Goal: Obtain resource: Download file/media

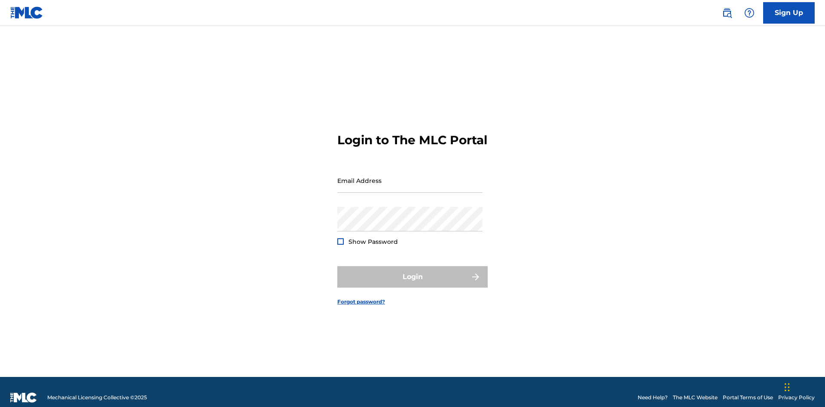
scroll to position [11, 0]
click at [410, 177] on input "Email Address" at bounding box center [409, 180] width 145 height 24
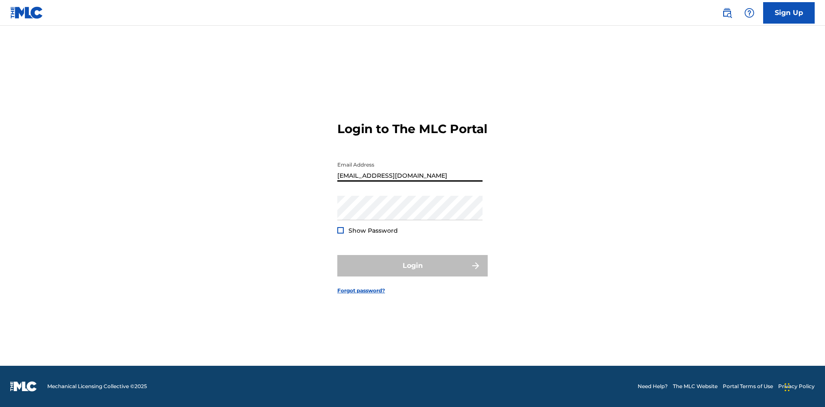
type input "[EMAIL_ADDRESS][DOMAIN_NAME]"
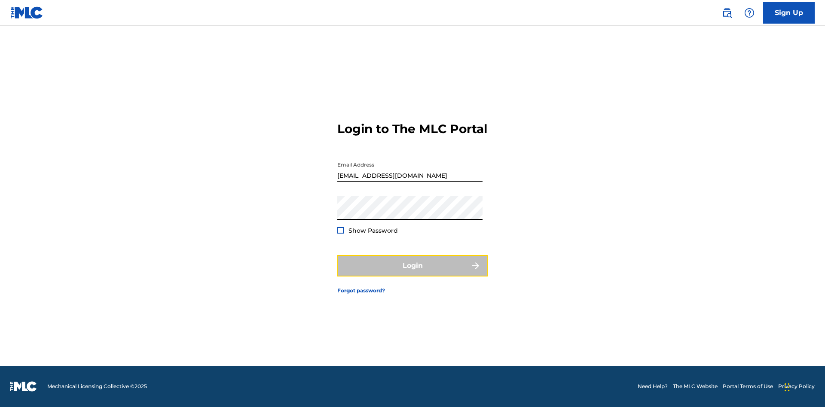
click at [412, 273] on button "Login" at bounding box center [412, 265] width 150 height 21
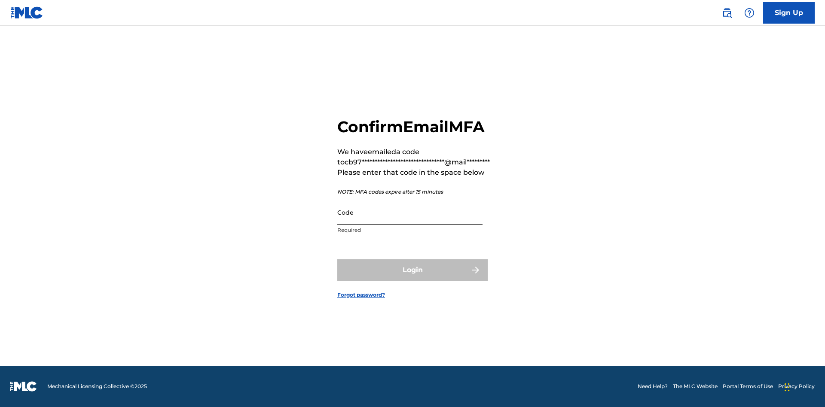
click at [410, 212] on input "Code" at bounding box center [409, 212] width 145 height 24
type input "050251"
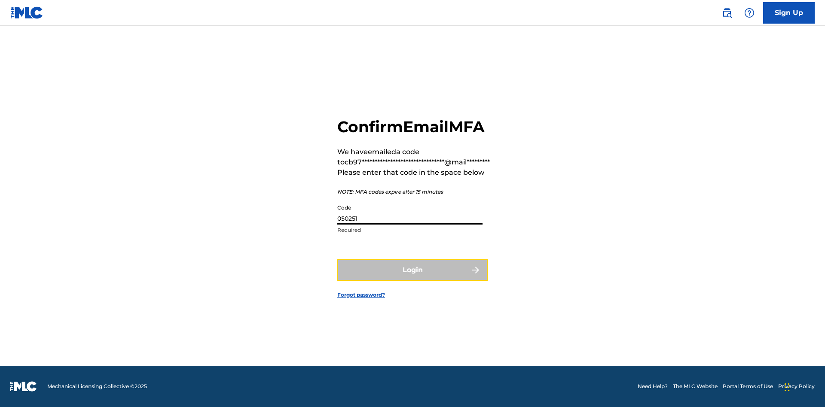
click at [412, 270] on button "Login" at bounding box center [412, 269] width 150 height 21
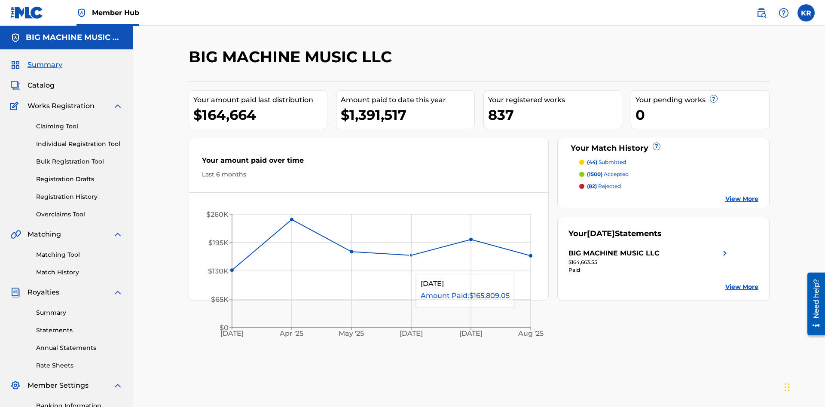
scroll to position [29, 0]
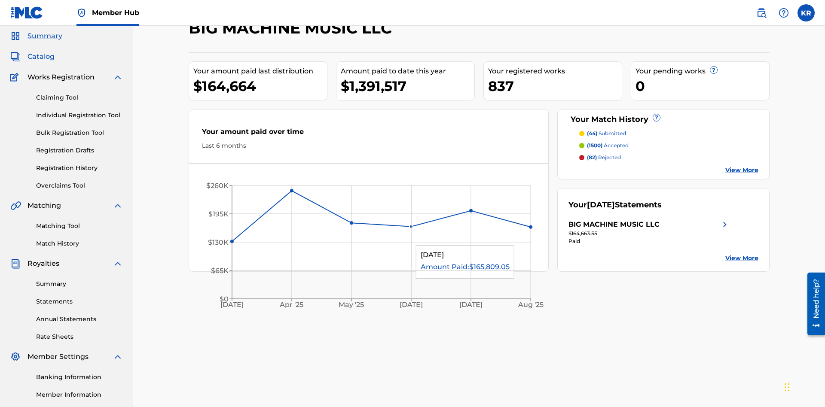
click at [41, 57] on span "Catalog" at bounding box center [40, 57] width 27 height 10
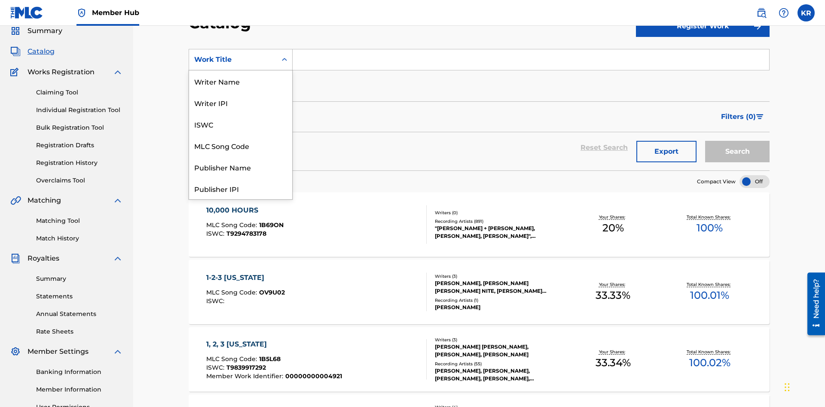
scroll to position [129, 0]
click at [240, 167] on div "ISRC" at bounding box center [240, 166] width 103 height 21
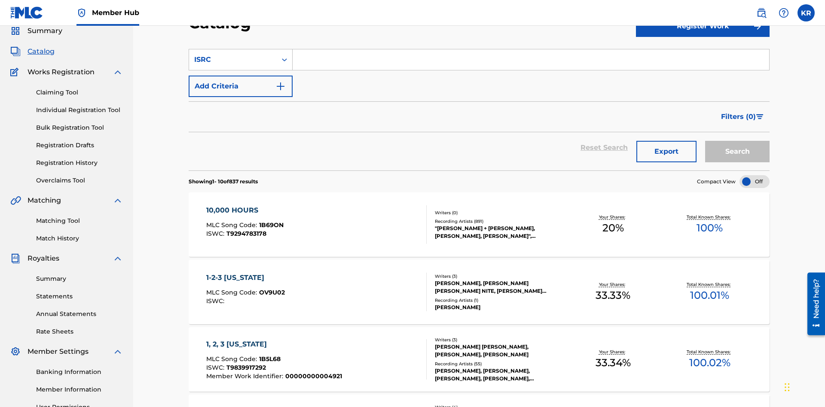
click at [530, 62] on input "Search Form" at bounding box center [530, 59] width 476 height 21
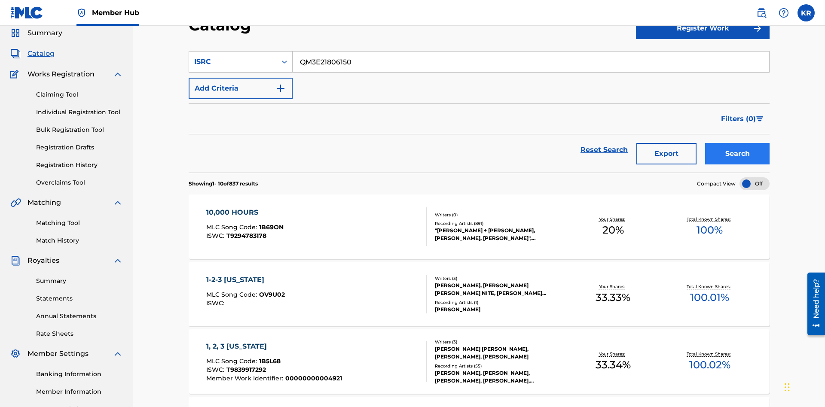
type input "QM3E21806150"
click at [737, 143] on button "Search" at bounding box center [737, 153] width 64 height 21
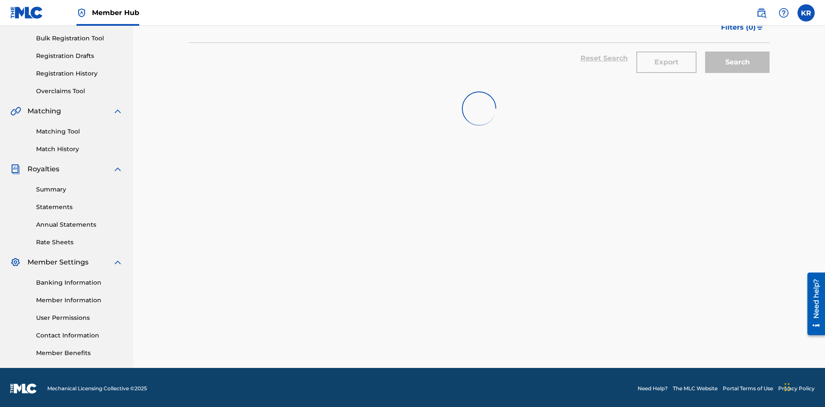
scroll to position [125, 0]
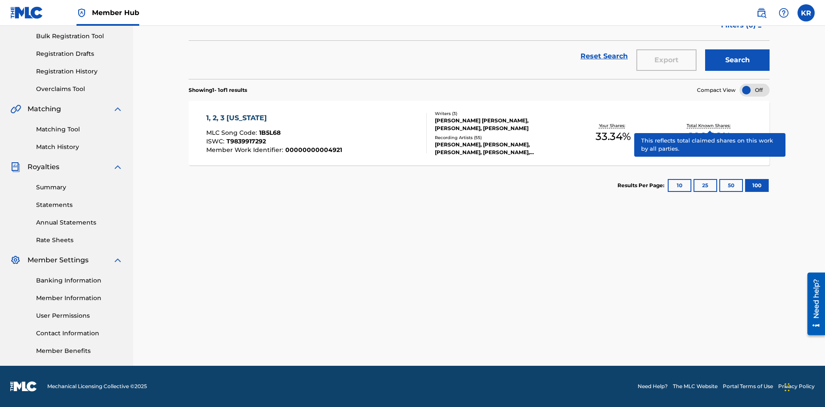
click at [268, 133] on span "1B5L68" at bounding box center [269, 133] width 21 height 8
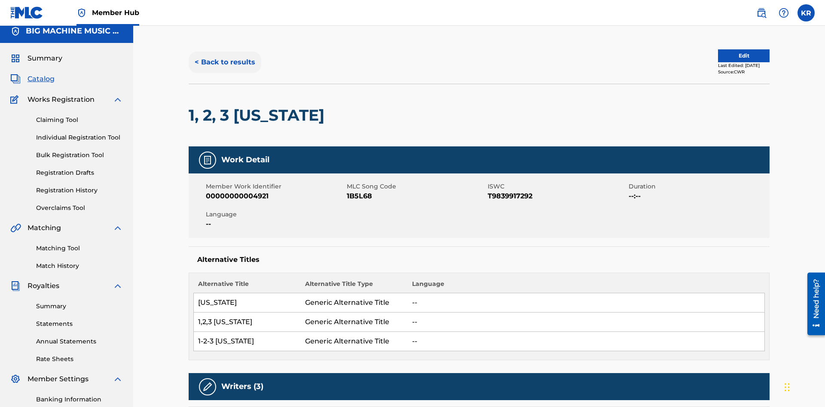
click at [224, 62] on button "< Back to results" at bounding box center [225, 62] width 73 height 21
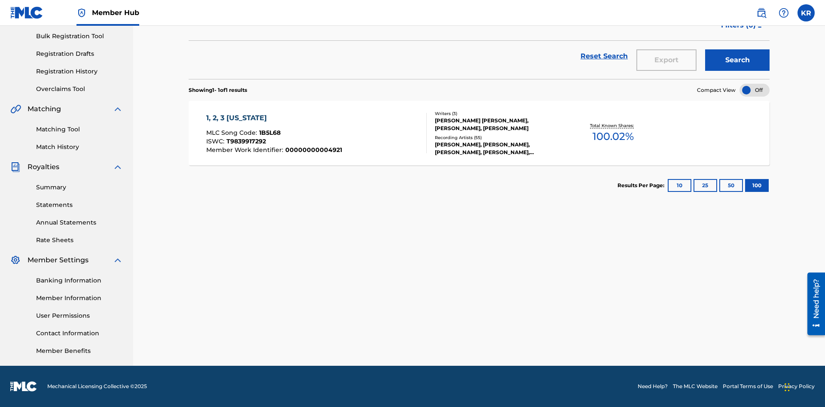
scroll to position [34, 0]
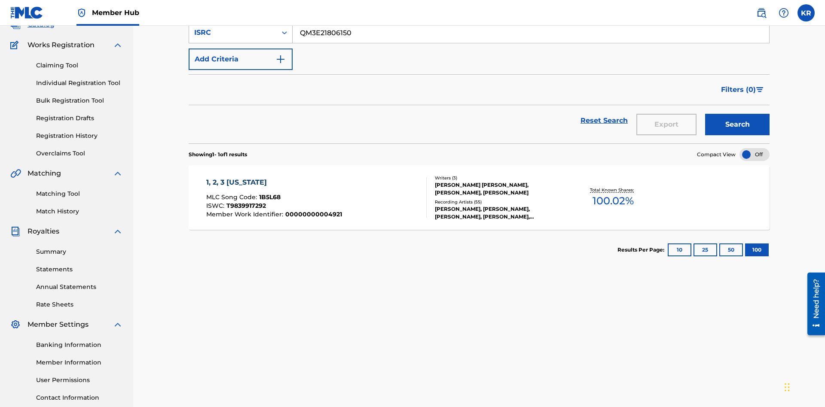
click at [233, 38] on div "ISRC" at bounding box center [232, 32] width 77 height 10
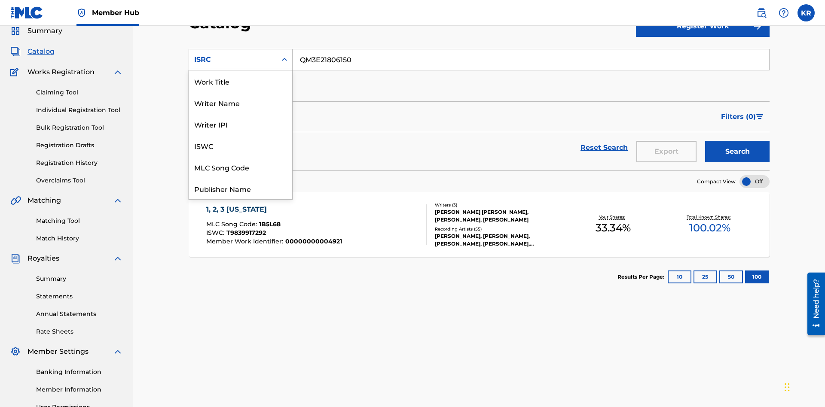
scroll to position [129, 0]
click at [240, 146] on div "Recording Title" at bounding box center [240, 145] width 103 height 21
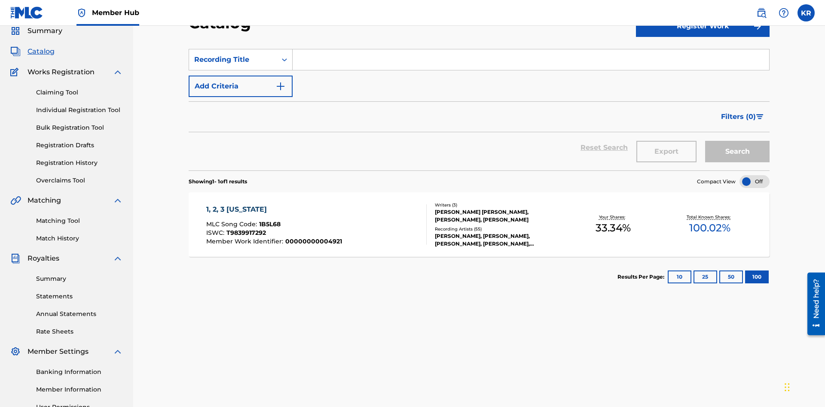
click at [530, 62] on input "Search Form" at bounding box center [530, 59] width 476 height 21
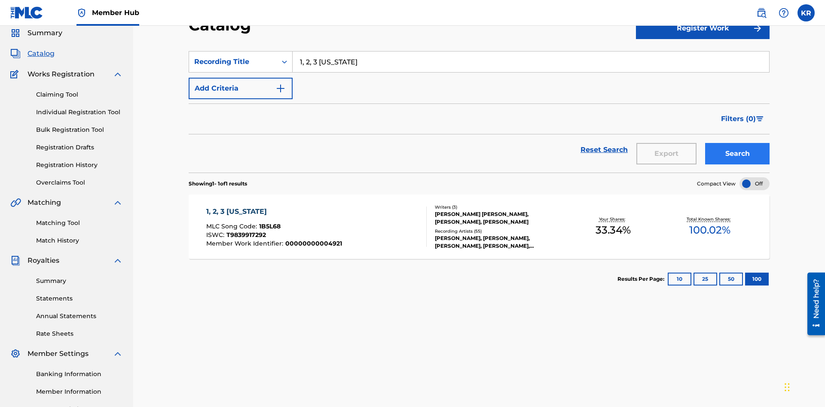
type input "1, 2, 3 MISSISSIPPI"
click at [737, 143] on button "Search" at bounding box center [737, 153] width 64 height 21
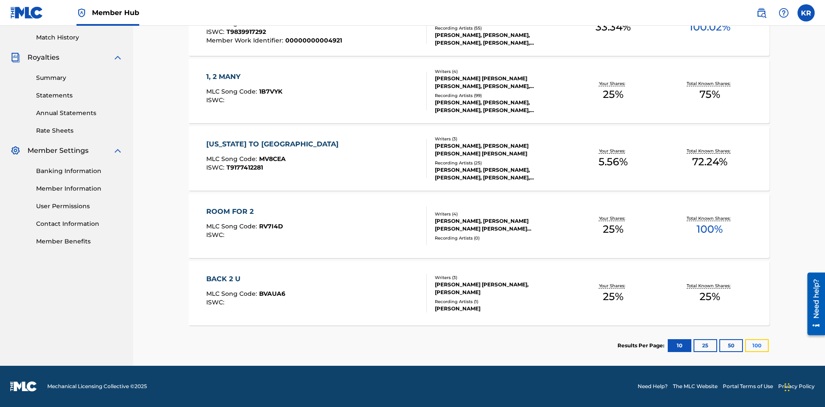
click at [745, 346] on button "100" at bounding box center [757, 345] width 24 height 13
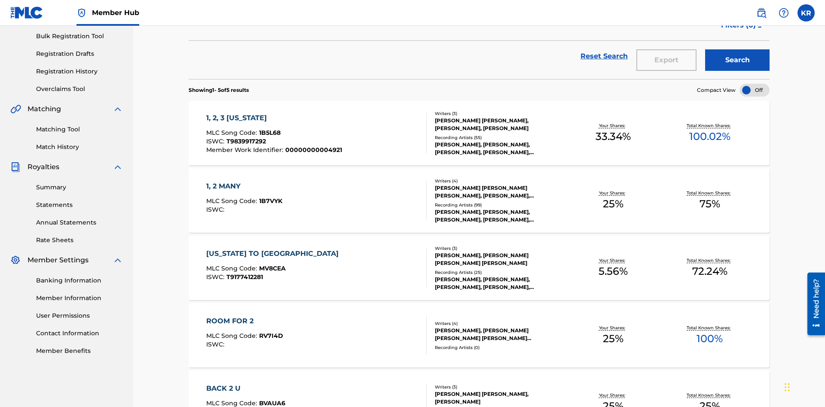
scroll to position [196, 0]
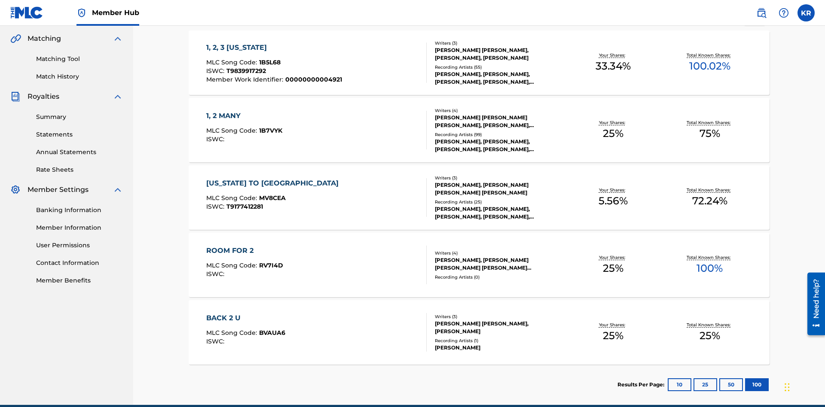
click at [268, 58] on span "1B5L68" at bounding box center [269, 62] width 21 height 8
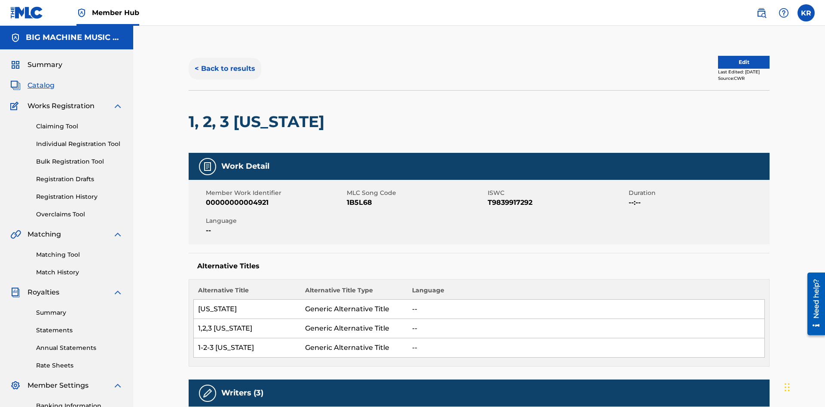
click at [224, 62] on button "< Back to results" at bounding box center [225, 68] width 73 height 21
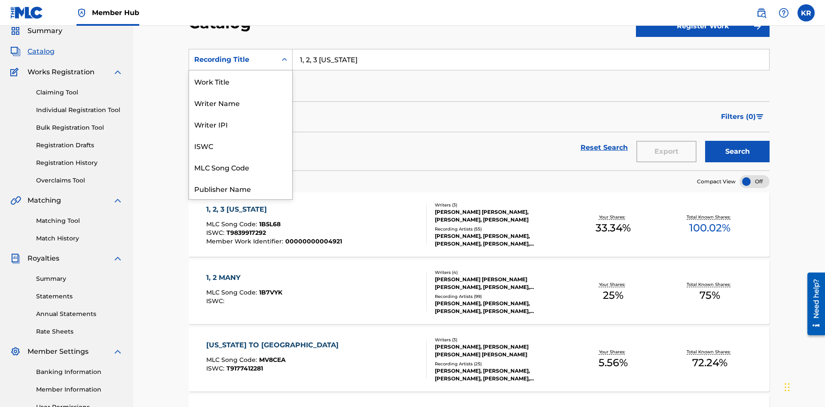
scroll to position [129, 0]
click at [240, 124] on div "Member Work Identifier" at bounding box center [240, 123] width 103 height 21
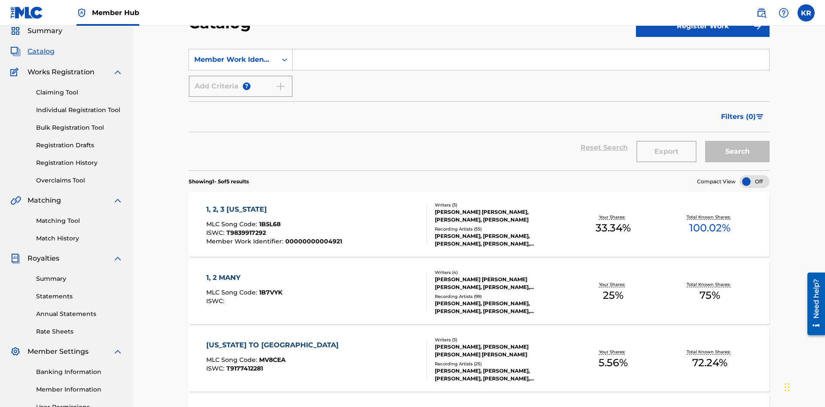
click at [530, 62] on input "Search Form" at bounding box center [530, 59] width 476 height 21
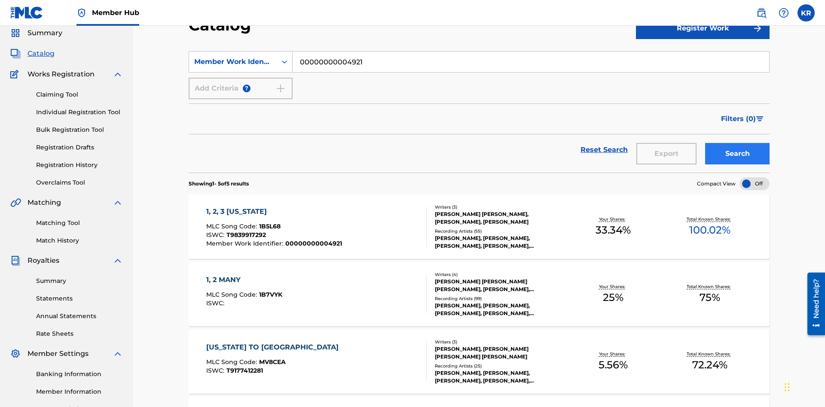
type input "00000000004921"
click at [737, 143] on button "Search" at bounding box center [737, 153] width 64 height 21
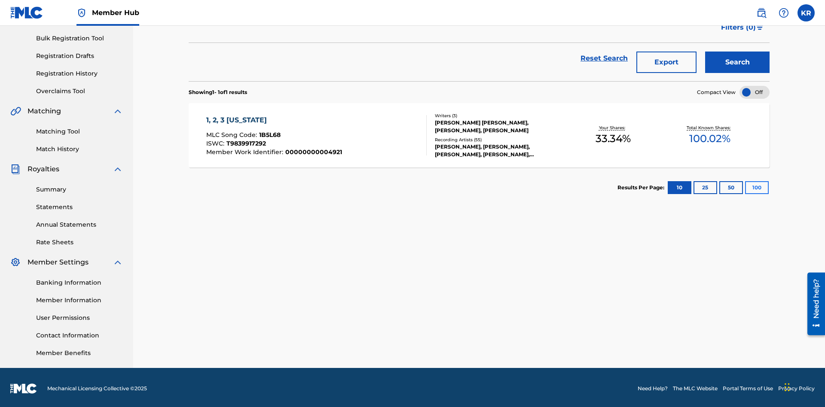
scroll to position [125, 0]
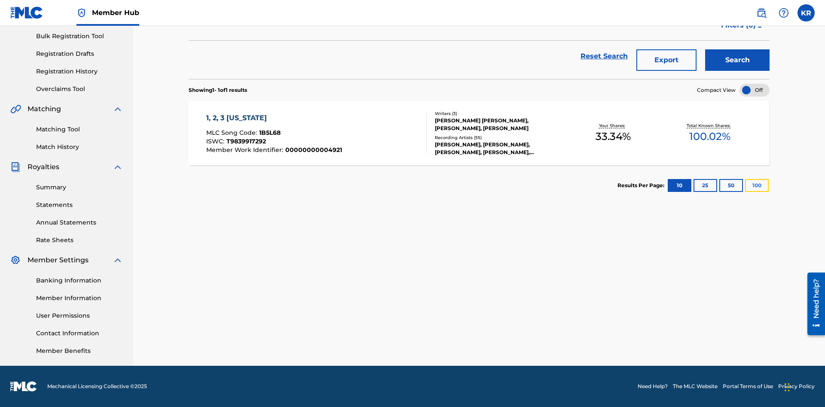
click at [745, 186] on button "100" at bounding box center [757, 185] width 24 height 13
click at [268, 133] on span "1B5L68" at bounding box center [269, 133] width 21 height 8
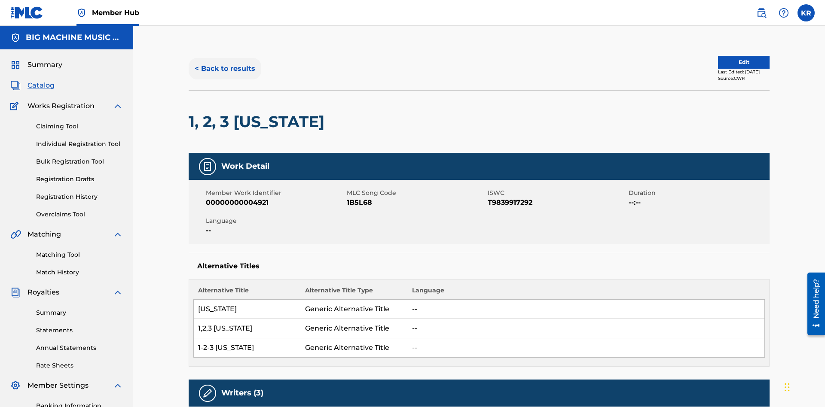
click at [224, 62] on button "< Back to results" at bounding box center [225, 68] width 73 height 21
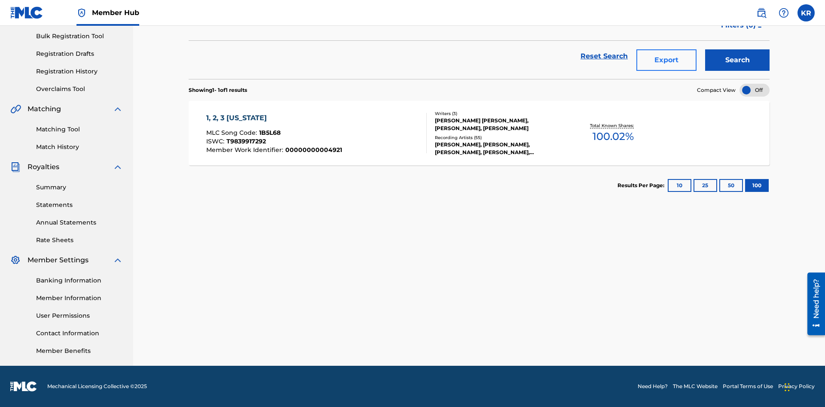
click at [666, 62] on button "Export" at bounding box center [666, 59] width 60 height 21
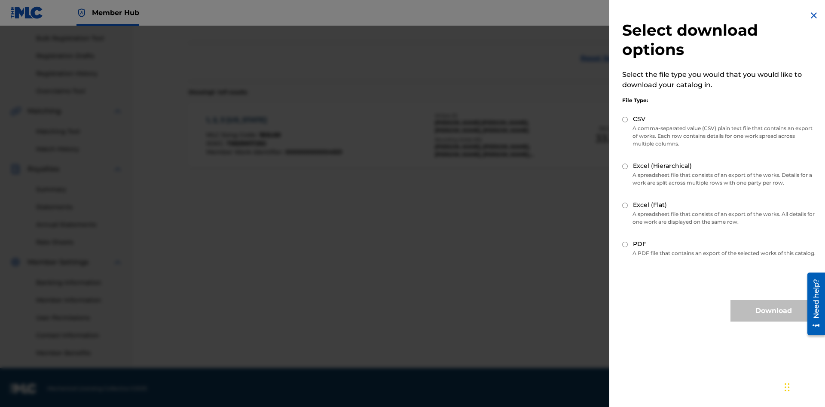
click at [625, 205] on input "Excel (Flat)" at bounding box center [625, 206] width 6 height 6
radio input "true"
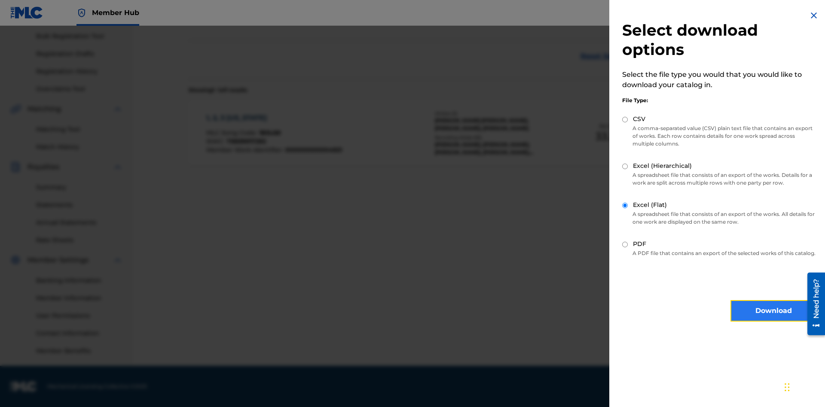
click at [773, 319] on button "Download" at bounding box center [773, 310] width 86 height 21
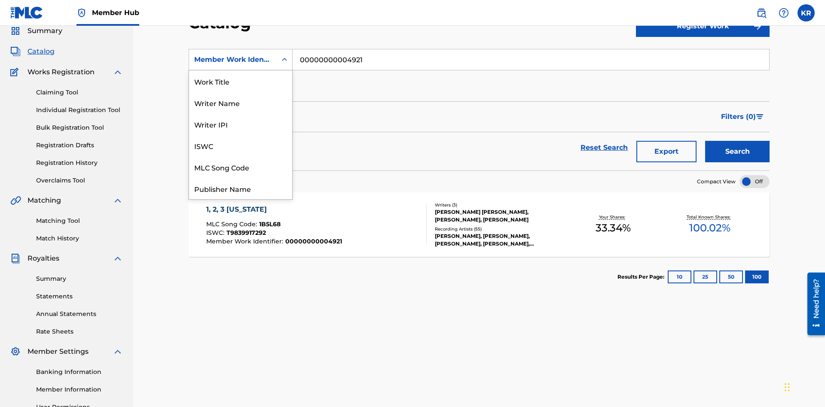
scroll to position [129, 0]
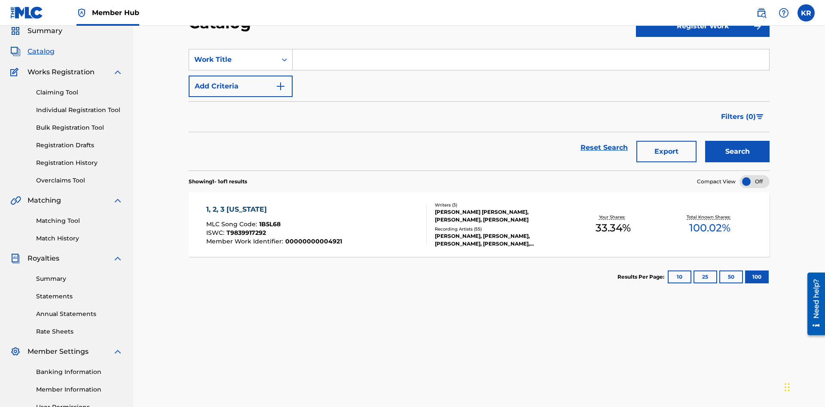
scroll to position [0, 0]
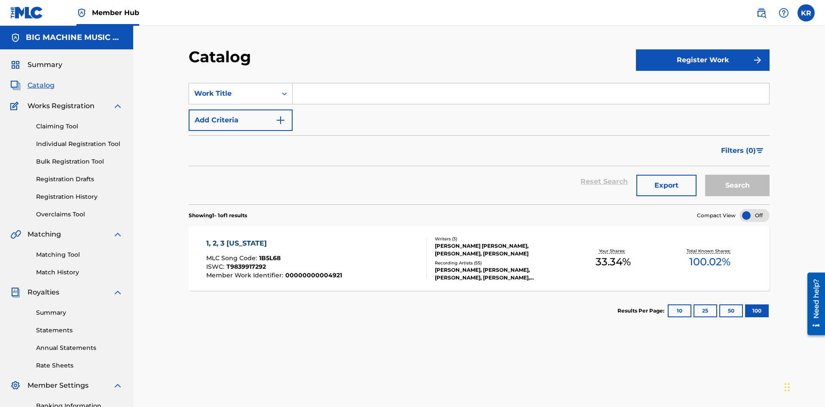
click at [530, 83] on input "Search Form" at bounding box center [530, 93] width 476 height 21
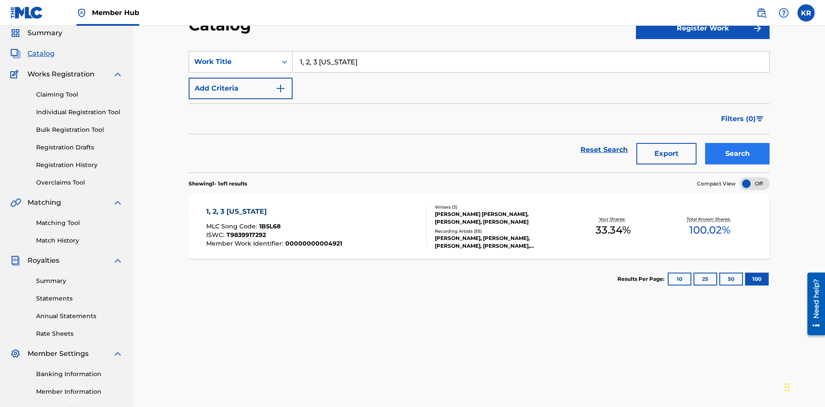
type input "1, 2, 3 MISSISSIPPI"
click at [737, 143] on button "Search" at bounding box center [737, 153] width 64 height 21
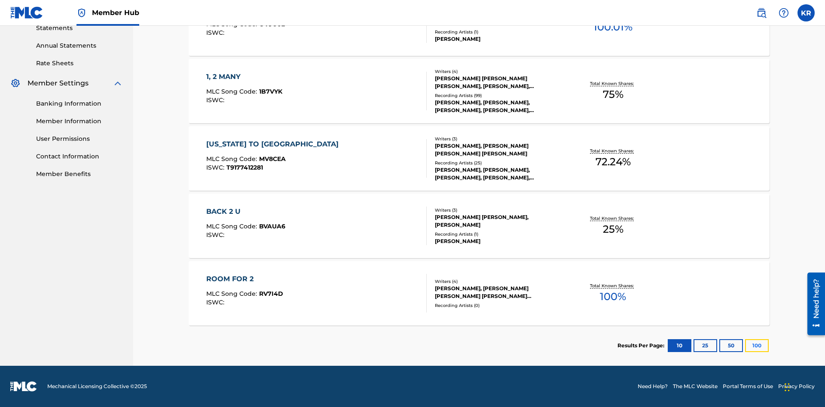
click at [745, 346] on button "100" at bounding box center [757, 345] width 24 height 13
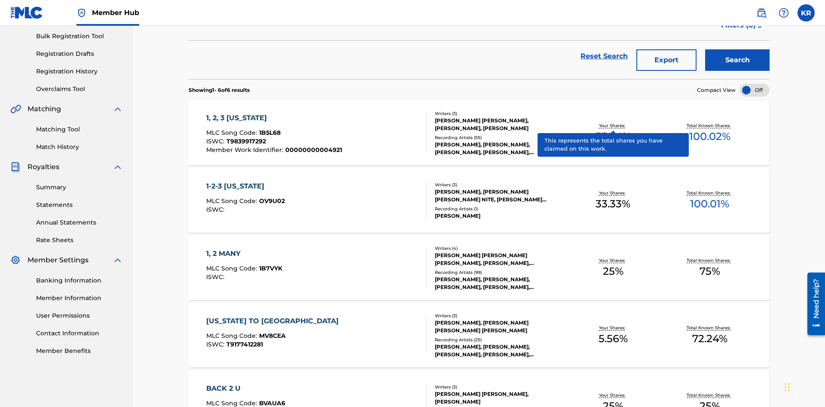
scroll to position [196, 0]
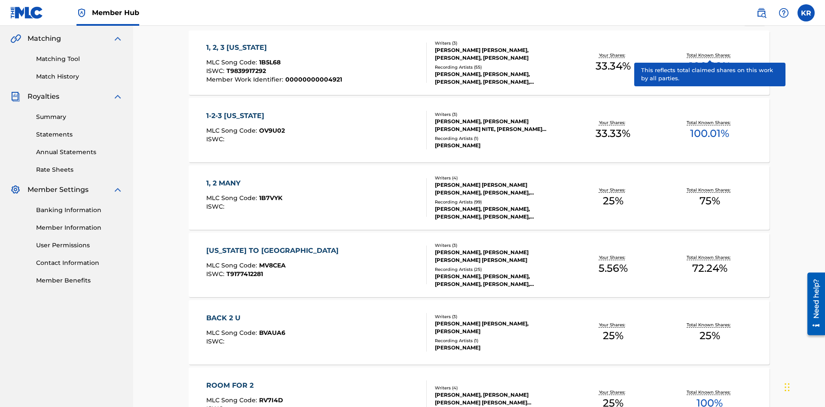
click at [268, 58] on span "1B5L68" at bounding box center [269, 62] width 21 height 8
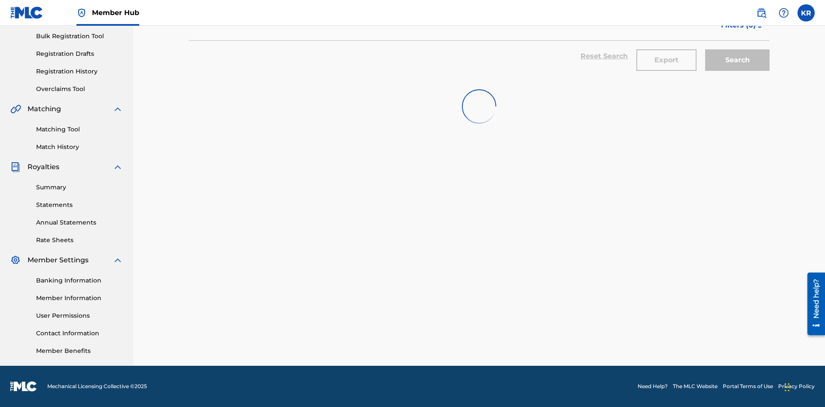
click at [666, 62] on button "Export" at bounding box center [666, 59] width 60 height 21
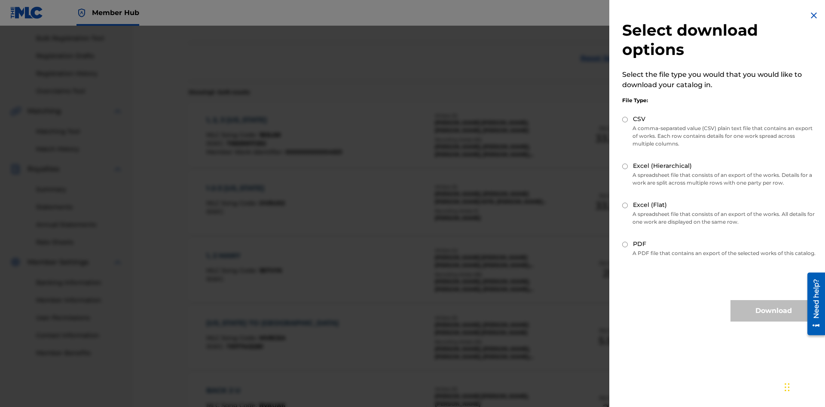
click at [625, 166] on input "Excel (Hierarchical)" at bounding box center [625, 167] width 6 height 6
click at [773, 319] on button "Download" at bounding box center [773, 310] width 86 height 21
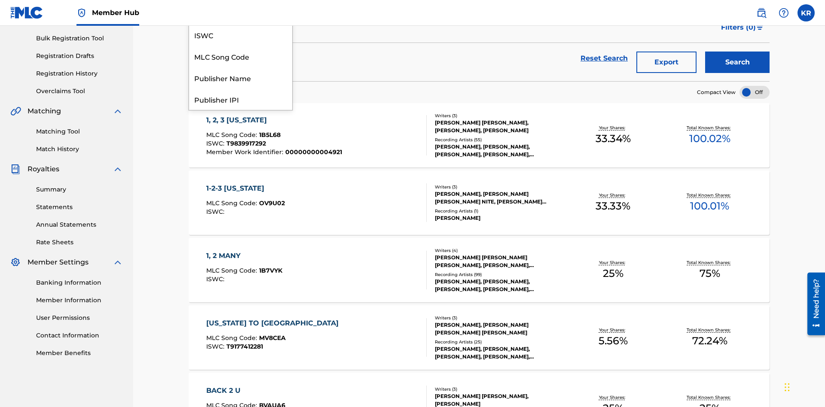
click at [240, 46] on div "ISWC" at bounding box center [240, 34] width 103 height 21
type input "T9839917292"
click at [737, 62] on button "Search" at bounding box center [737, 62] width 64 height 21
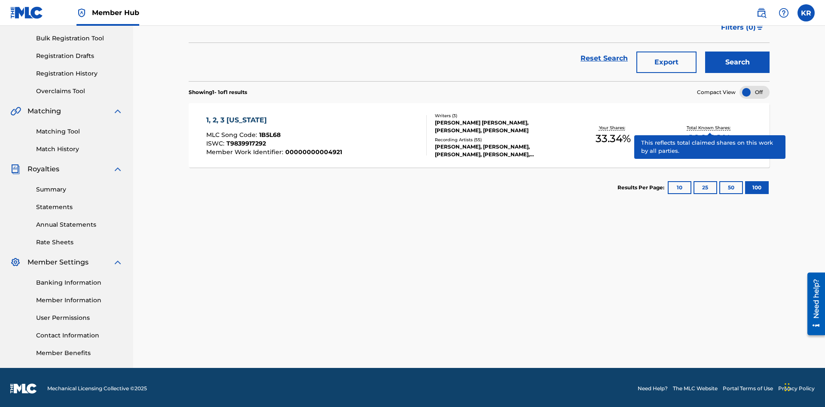
click at [268, 133] on span "1B5L68" at bounding box center [269, 135] width 21 height 8
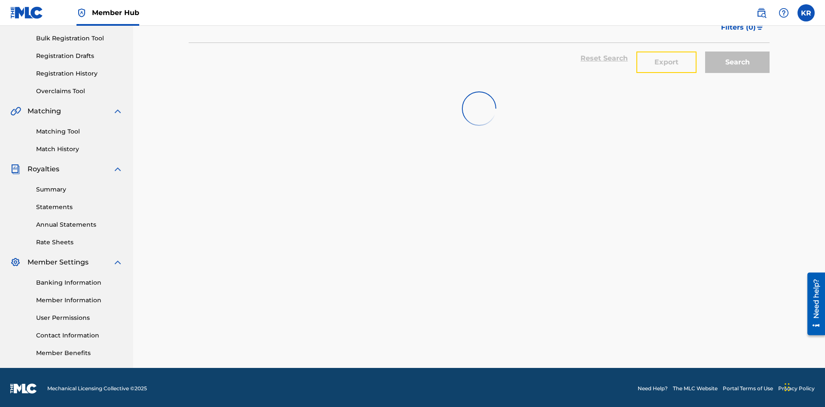
click at [666, 62] on button "Export" at bounding box center [666, 62] width 60 height 21
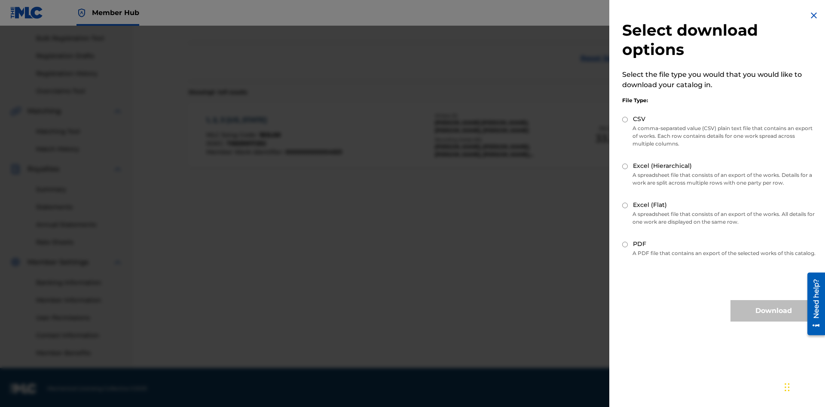
click at [625, 119] on input "CSV" at bounding box center [625, 120] width 6 height 6
click at [773, 319] on button "Download" at bounding box center [773, 310] width 86 height 21
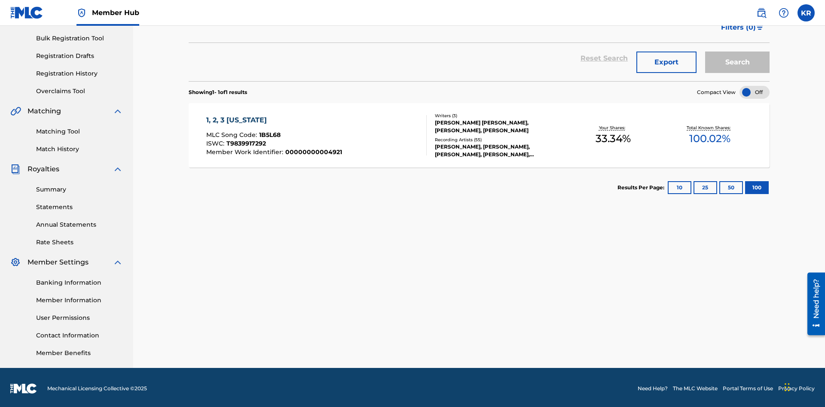
type input "1B5L68"
click at [737, 62] on button "Search" at bounding box center [737, 62] width 64 height 21
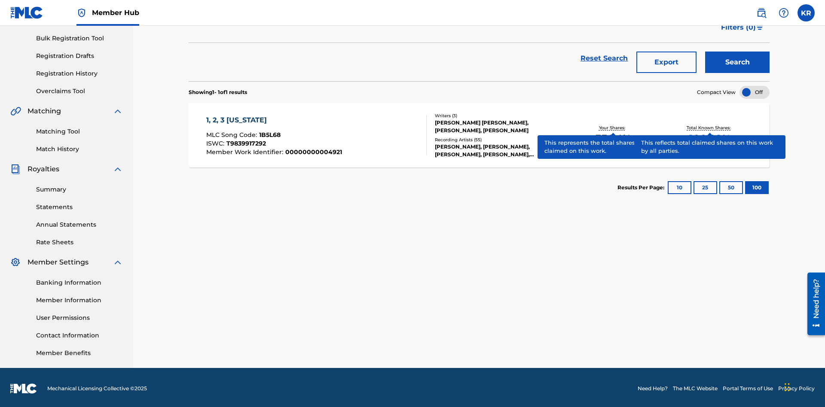
click at [268, 133] on span "1B5L68" at bounding box center [269, 135] width 21 height 8
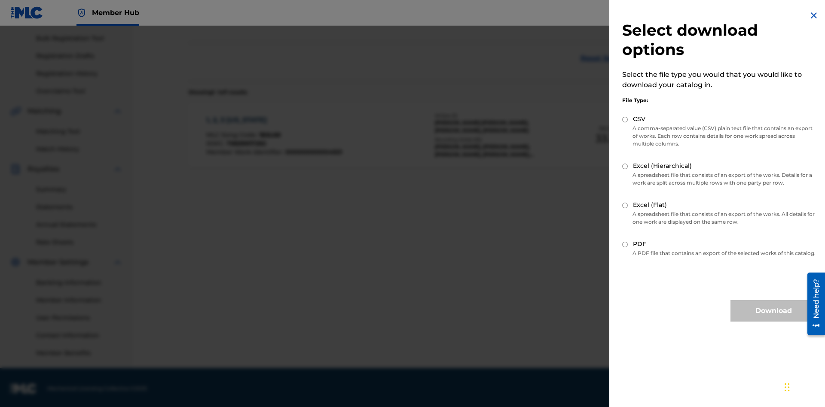
click at [625, 166] on input "Excel (Hierarchical)" at bounding box center [625, 167] width 6 height 6
click at [773, 319] on button "Download" at bounding box center [773, 310] width 86 height 21
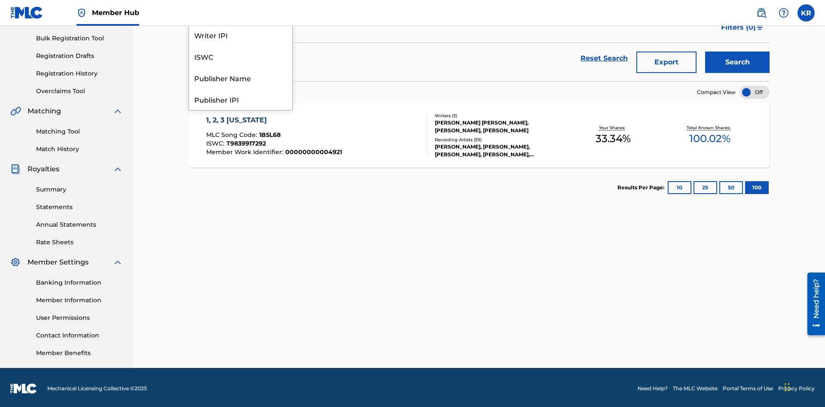
click at [240, 24] on div "Writer Name" at bounding box center [240, 13] width 103 height 21
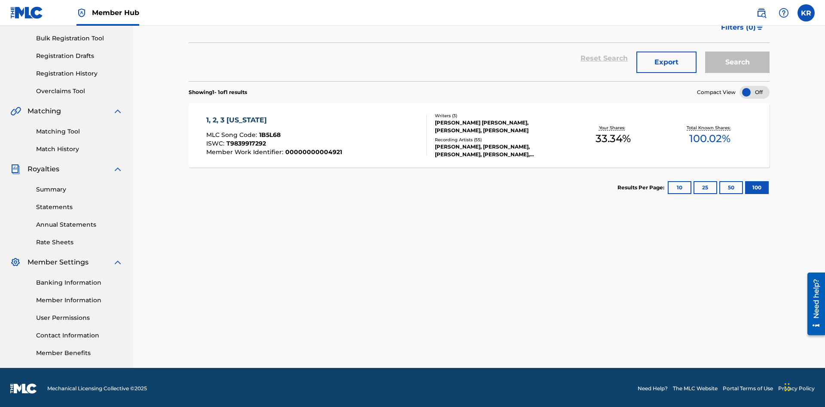
type input "JUSTIN ALLEN EBACH"
click at [737, 62] on button "Search" at bounding box center [737, 62] width 64 height 21
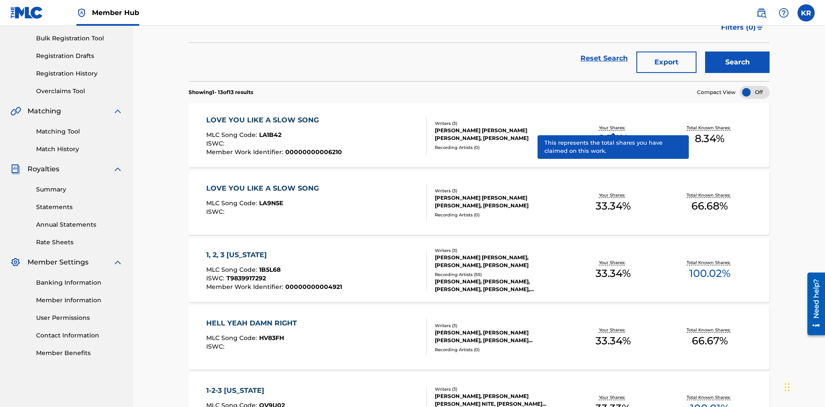
scroll to position [89, 0]
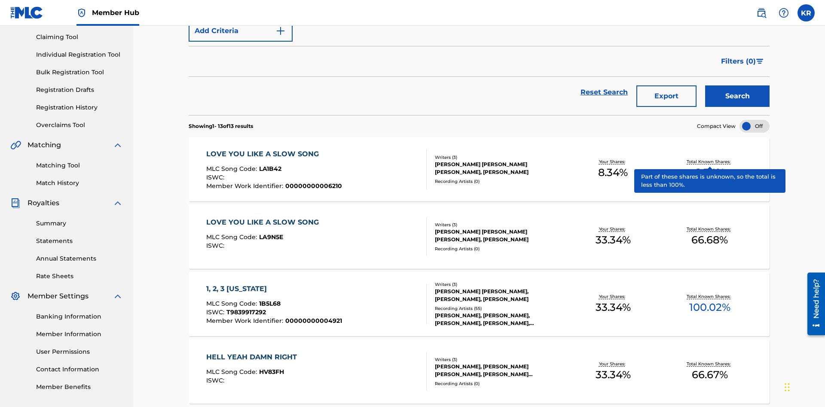
click at [268, 300] on span "1B5L68" at bounding box center [269, 304] width 21 height 8
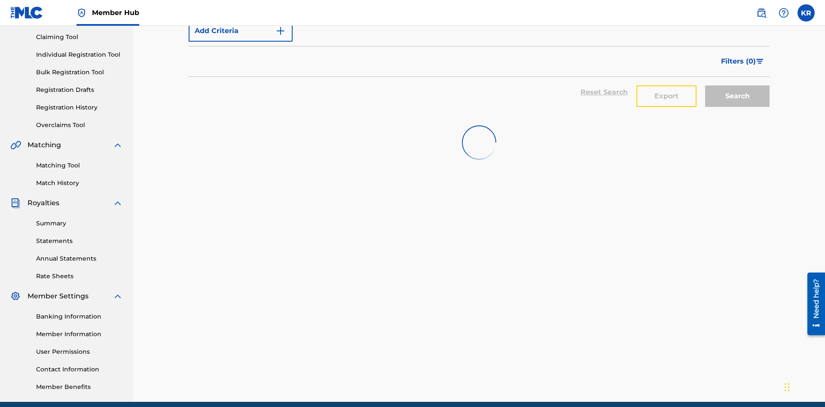
click at [666, 85] on button "Export" at bounding box center [666, 95] width 60 height 21
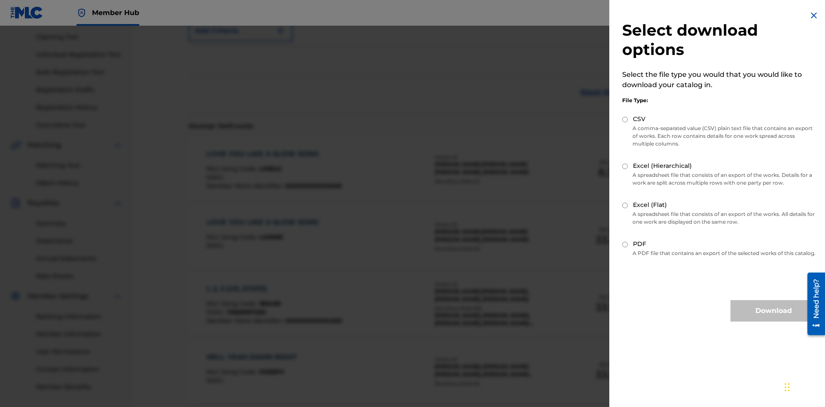
click at [625, 205] on input "Excel (Flat)" at bounding box center [625, 206] width 6 height 6
click at [773, 319] on button "Download" at bounding box center [773, 310] width 86 height 21
click at [233, 9] on div "Writer Name" at bounding box center [232, 4] width 77 height 10
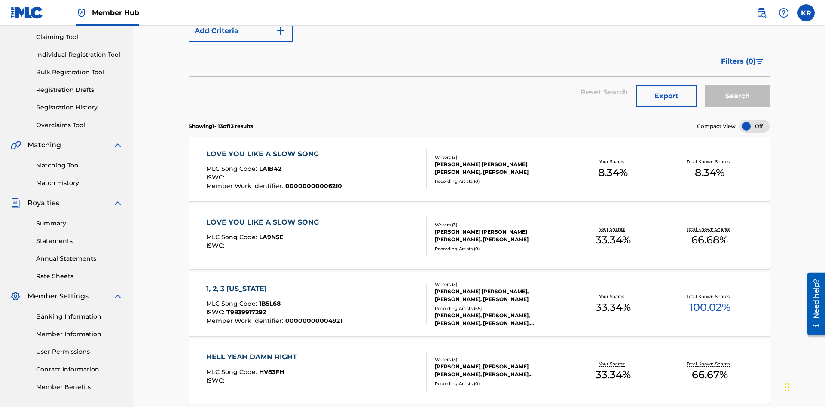
type input "00614973923"
click at [737, 85] on button "Search" at bounding box center [737, 95] width 64 height 21
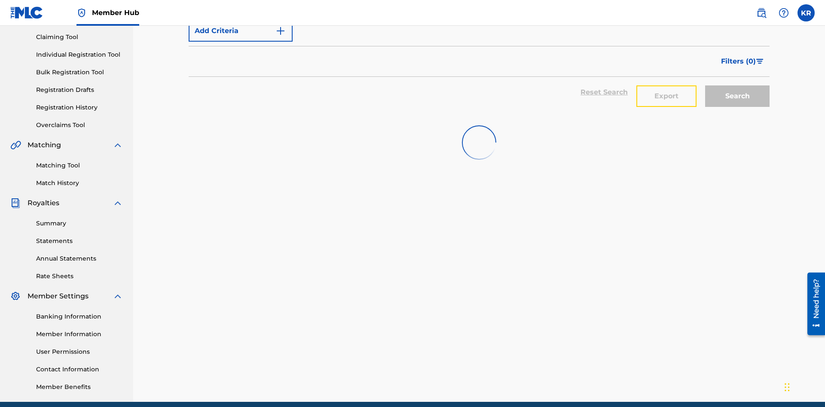
click at [666, 85] on button "Export" at bounding box center [666, 95] width 60 height 21
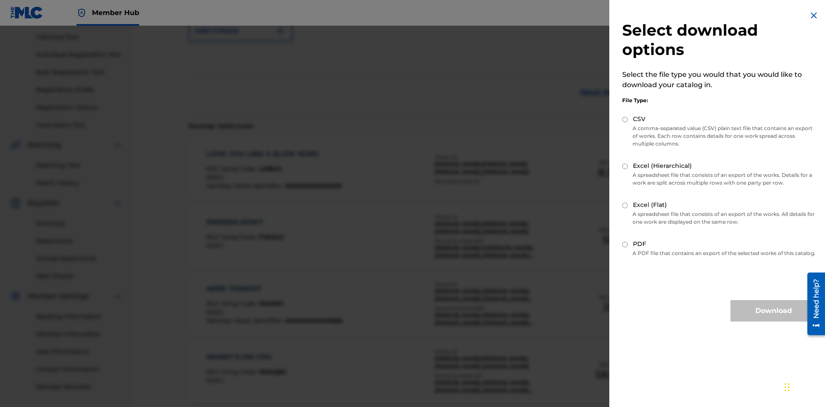
click at [625, 119] on input "CSV" at bounding box center [625, 120] width 6 height 6
click at [773, 319] on button "Download" at bounding box center [773, 310] width 86 height 21
click at [233, 9] on div "Writer IPI" at bounding box center [232, 4] width 77 height 10
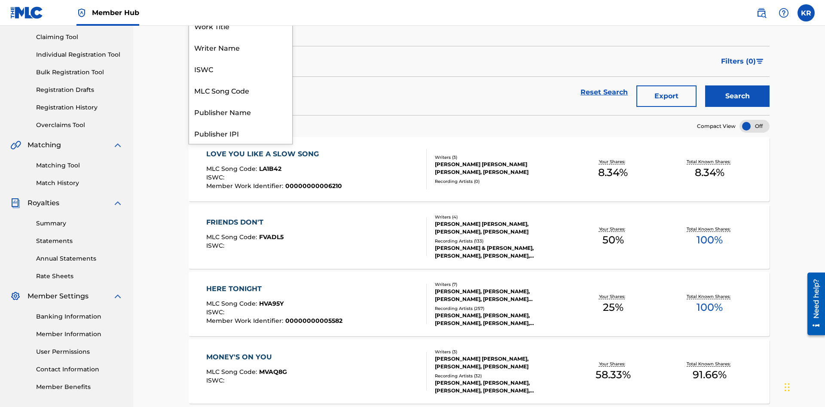
click at [240, 122] on div "Publisher Name" at bounding box center [240, 111] width 103 height 21
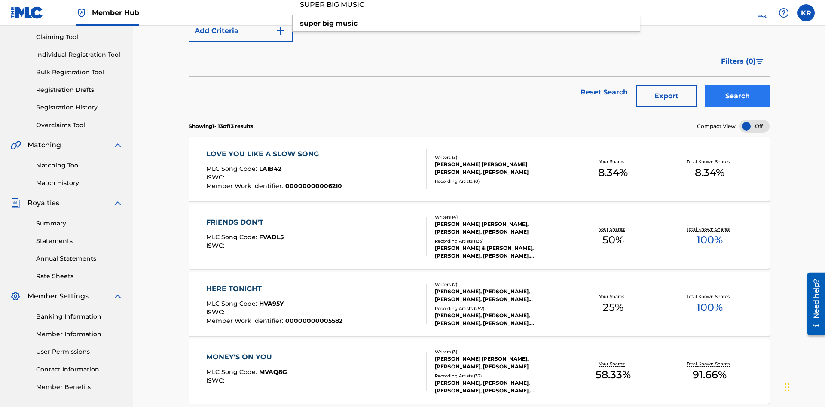
type input "SUPER BIG MUSIC"
click at [737, 85] on button "Search" at bounding box center [737, 95] width 64 height 21
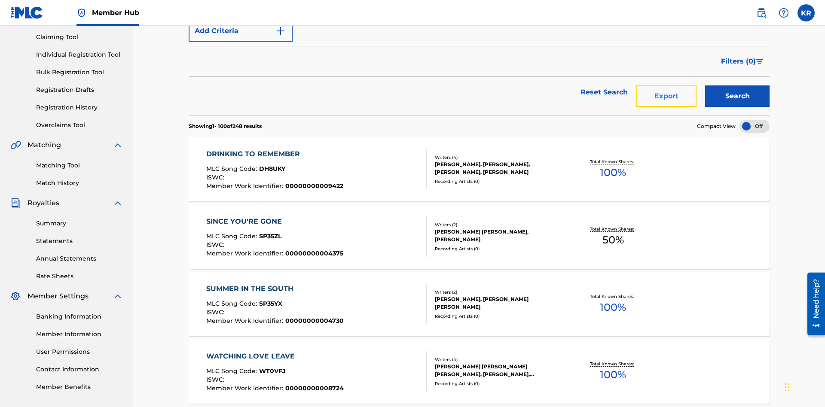
click at [666, 85] on button "Export" at bounding box center [666, 95] width 60 height 21
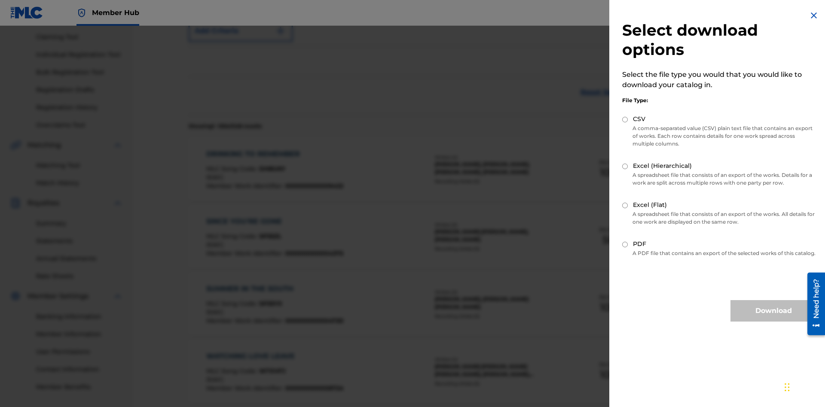
click at [625, 166] on input "Excel (Hierarchical)" at bounding box center [625, 167] width 6 height 6
click at [773, 319] on button "Download" at bounding box center [773, 310] width 86 height 21
click at [233, 9] on div "Publisher Name" at bounding box center [232, 4] width 77 height 10
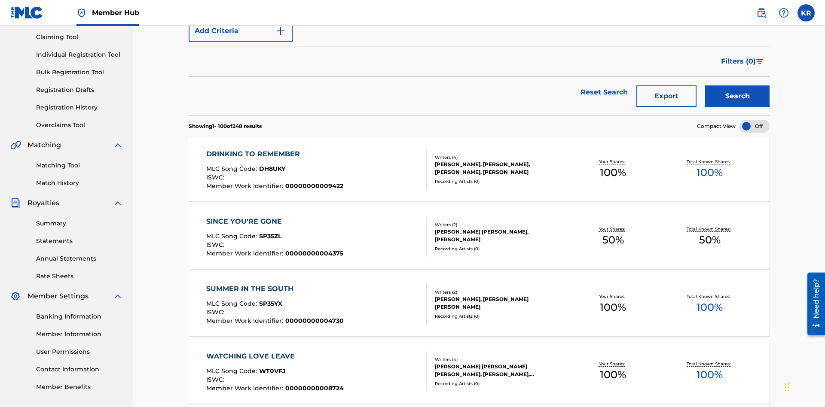
type input "00594318326"
click at [737, 85] on button "Search" at bounding box center [737, 95] width 64 height 21
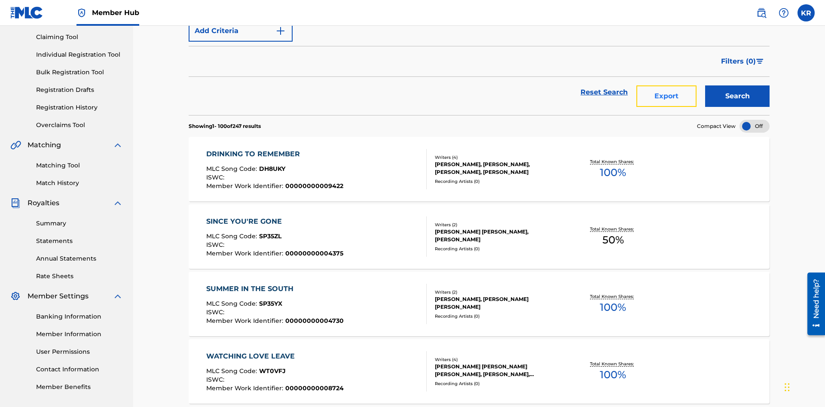
click at [666, 85] on button "Export" at bounding box center [666, 95] width 60 height 21
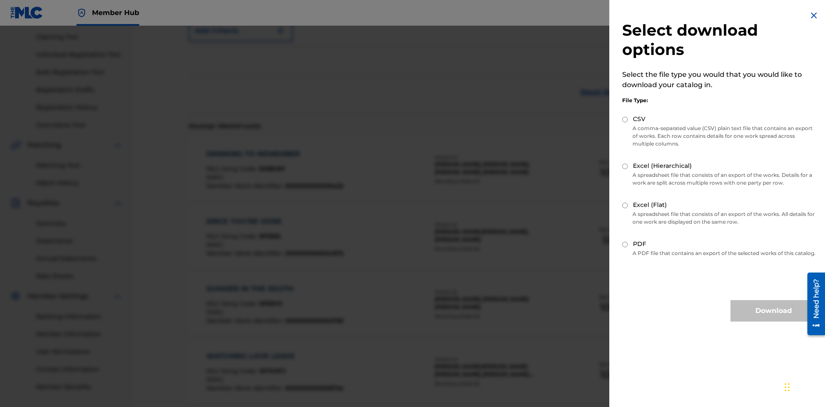
click at [625, 205] on input "Excel (Flat)" at bounding box center [625, 206] width 6 height 6
click at [773, 319] on button "Download" at bounding box center [773, 310] width 86 height 21
click at [233, 9] on div "Publisher IPI" at bounding box center [232, 4] width 77 height 10
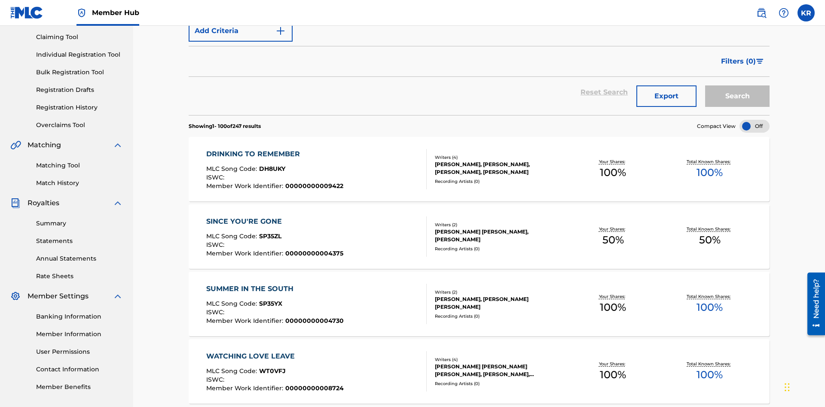
type input "BRETT YOUNG"
click at [737, 85] on button "Search" at bounding box center [737, 95] width 64 height 21
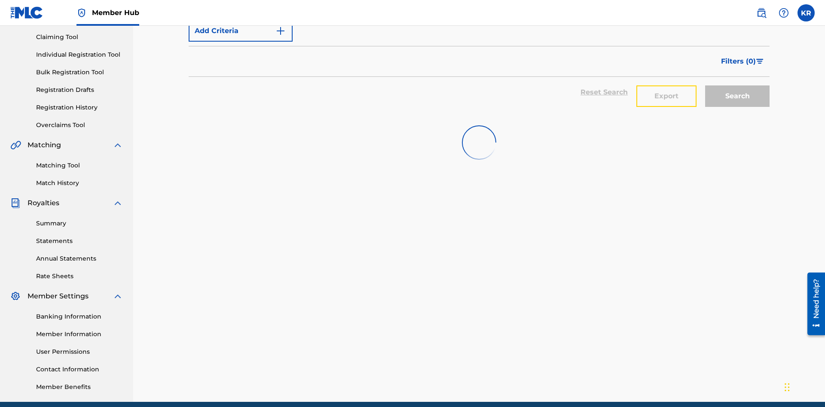
click at [666, 85] on button "Export" at bounding box center [666, 95] width 60 height 21
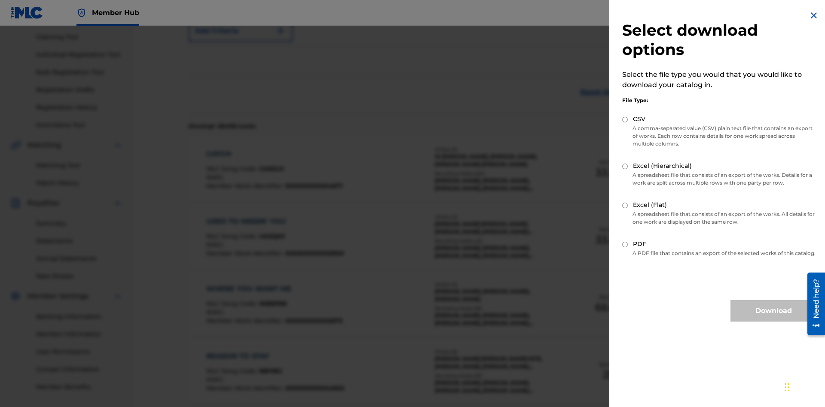
click at [625, 166] on input "Excel (Hierarchical)" at bounding box center [625, 167] width 6 height 6
click at [773, 319] on button "Download" at bounding box center [773, 310] width 86 height 21
click at [233, 9] on div "Artist" at bounding box center [232, 4] width 77 height 10
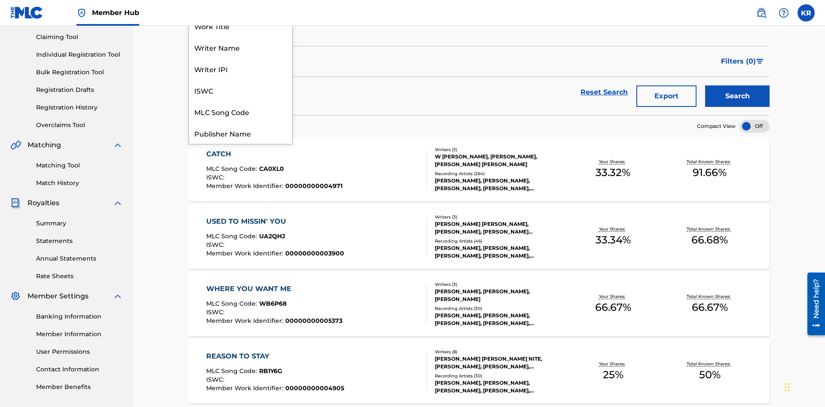
click at [240, 165] on div "MLC Publisher Number" at bounding box center [240, 175] width 103 height 21
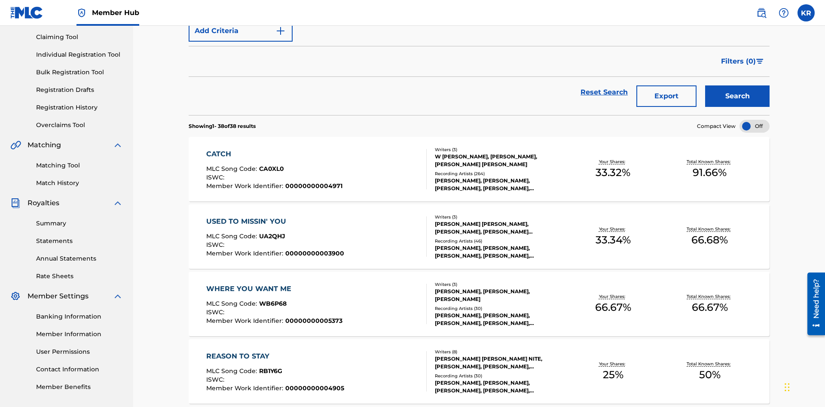
type input "P9075R"
click at [737, 85] on button "Search" at bounding box center [737, 95] width 64 height 21
